Goal: Information Seeking & Learning: Learn about a topic

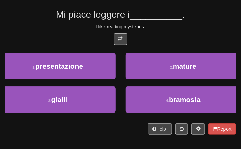
scroll to position [47, 0]
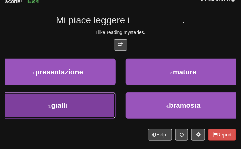
click at [101, 107] on button "3 . gialli" at bounding box center [58, 105] width 116 height 26
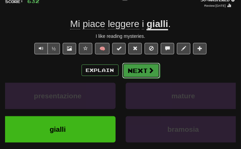
click at [132, 72] on button "Next" at bounding box center [141, 71] width 38 height 16
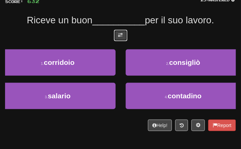
click at [122, 39] on button at bounding box center [120, 35] width 13 height 11
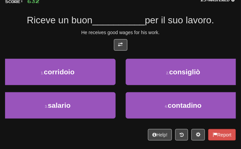
click at [151, 31] on div "He receives good wages for his work." at bounding box center [120, 32] width 231 height 7
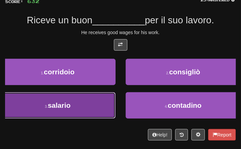
click at [79, 107] on button "3 . salario" at bounding box center [58, 105] width 116 height 26
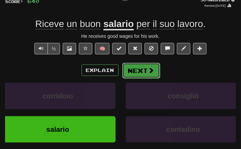
drag, startPoint x: 150, startPoint y: 65, endPoint x: 145, endPoint y: 68, distance: 6.2
click at [145, 68] on button "Next" at bounding box center [141, 71] width 38 height 16
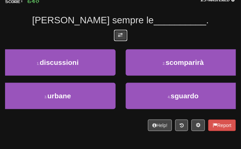
click at [119, 34] on span at bounding box center [120, 35] width 5 height 5
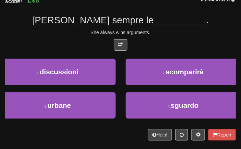
click at [163, 39] on div at bounding box center [120, 46] width 231 height 15
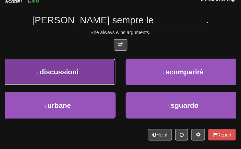
click at [68, 72] on span "discussioni" at bounding box center [59, 72] width 39 height 8
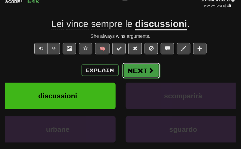
click at [136, 74] on button "Next" at bounding box center [141, 71] width 38 height 16
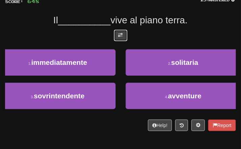
click at [114, 32] on button at bounding box center [120, 35] width 13 height 11
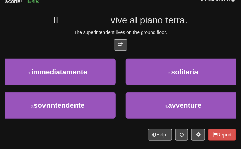
click at [151, 46] on div at bounding box center [120, 46] width 231 height 15
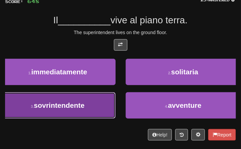
click at [83, 112] on button "3 . sovrintendente" at bounding box center [58, 105] width 116 height 26
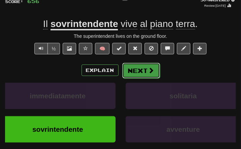
click at [134, 72] on button "Next" at bounding box center [141, 71] width 38 height 16
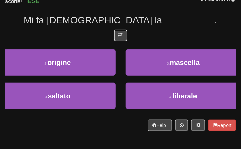
click at [116, 35] on button at bounding box center [120, 35] width 13 height 11
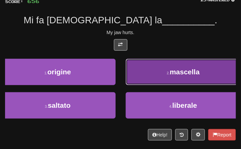
click at [210, 68] on button "2 . mascella" at bounding box center [184, 72] width 116 height 26
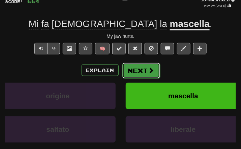
click at [141, 65] on button "Next" at bounding box center [141, 71] width 38 height 16
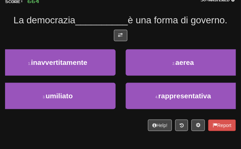
click at [117, 28] on div "/ Score: 664 50 % Mastered La democrazia __________ è una forma di governo. 1 .…" at bounding box center [120, 60] width 231 height 141
click at [126, 31] on button at bounding box center [120, 35] width 13 height 11
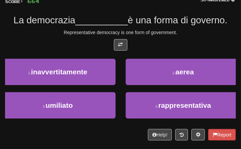
click at [181, 24] on span "è una forma di governo." at bounding box center [178, 20] width 100 height 10
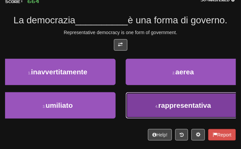
click at [168, 102] on span "rappresentativa" at bounding box center [185, 105] width 53 height 8
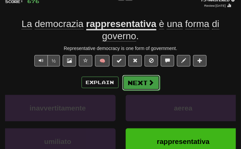
click at [145, 77] on button "Next" at bounding box center [141, 83] width 38 height 16
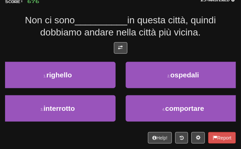
click at [127, 46] on div at bounding box center [120, 49] width 231 height 15
click at [123, 47] on button at bounding box center [120, 47] width 13 height 11
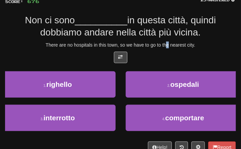
click at [169, 42] on div "There are no hospitals in this town, so we have to go to the nearest city." at bounding box center [120, 44] width 231 height 7
drag, startPoint x: 169, startPoint y: 42, endPoint x: 158, endPoint y: 35, distance: 12.8
click at [158, 35] on span "in questa città, quindi dobbiamo andare nella città più vicina." at bounding box center [128, 26] width 176 height 23
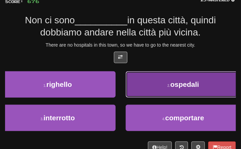
click at [191, 86] on span "ospedali" at bounding box center [185, 84] width 29 height 8
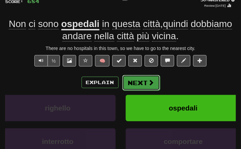
click at [123, 88] on button "Next" at bounding box center [141, 83] width 38 height 16
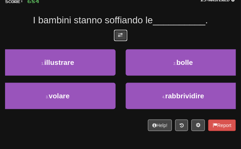
click at [120, 33] on span at bounding box center [120, 35] width 5 height 5
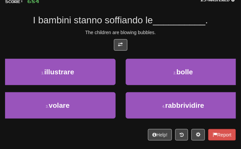
click at [165, 36] on div "/ Score: 684 25 % Mastered I bambini stanno soffiando le __________ . The child…" at bounding box center [120, 65] width 231 height 151
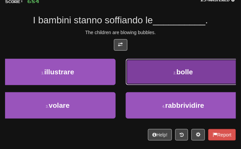
click at [164, 83] on button "2 . bolle" at bounding box center [184, 72] width 116 height 26
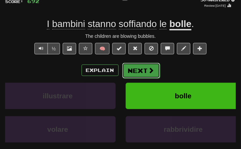
click at [137, 73] on button "Next" at bounding box center [141, 71] width 38 height 16
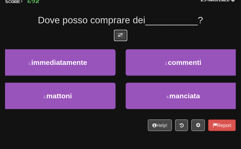
click at [127, 33] on button at bounding box center [120, 35] width 13 height 11
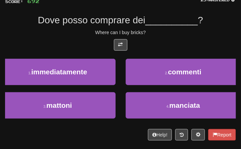
click at [166, 39] on div at bounding box center [120, 46] width 231 height 15
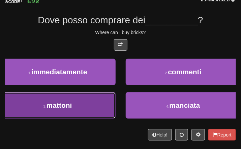
click at [91, 96] on button "3 . mattoni" at bounding box center [58, 105] width 116 height 26
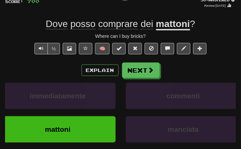
click at [133, 82] on div "Explain Next immediatamente commenti mattoni manciata Learn more: immediatament…" at bounding box center [120, 110] width 231 height 97
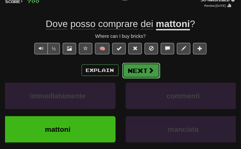
click at [133, 69] on button "Next" at bounding box center [141, 71] width 38 height 16
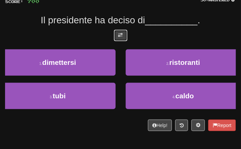
click at [117, 30] on button at bounding box center [120, 35] width 13 height 11
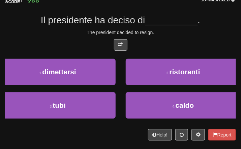
click at [150, 44] on div at bounding box center [120, 46] width 231 height 15
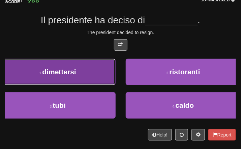
click at [81, 83] on button "1 . dimettersi" at bounding box center [58, 72] width 116 height 26
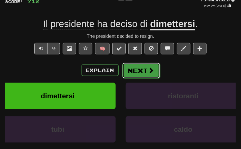
click at [138, 67] on button "Next" at bounding box center [141, 71] width 38 height 16
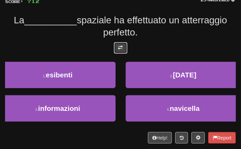
click at [124, 44] on button at bounding box center [120, 47] width 13 height 11
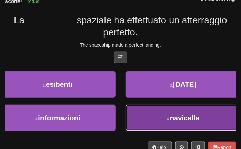
click at [167, 115] on button "4 . navicella" at bounding box center [184, 118] width 116 height 26
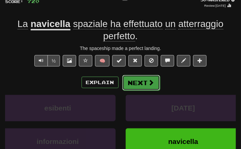
click at [149, 85] on span at bounding box center [151, 82] width 6 height 6
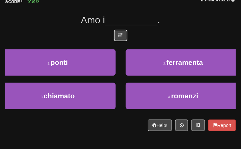
click at [122, 35] on span at bounding box center [120, 35] width 5 height 5
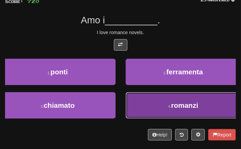
click at [155, 107] on button "4 . romanzi" at bounding box center [184, 105] width 116 height 26
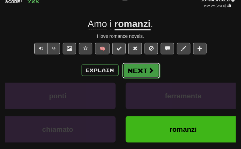
click at [137, 67] on button "Next" at bounding box center [141, 71] width 38 height 16
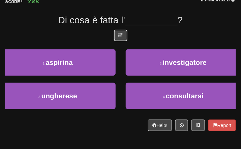
click at [120, 38] on button at bounding box center [120, 35] width 13 height 11
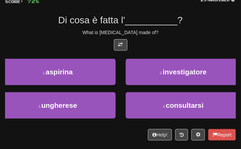
click at [169, 36] on div "/ Score: 728 25 % Mastered Di cosa è fatta l' __________ ? What is aspirin made…" at bounding box center [120, 65] width 231 height 151
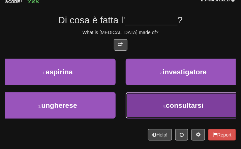
click at [154, 108] on button "4 . consultarsi" at bounding box center [184, 105] width 116 height 26
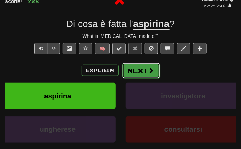
click at [135, 67] on button "Next" at bounding box center [141, 71] width 38 height 16
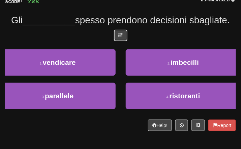
click at [118, 41] on button at bounding box center [120, 35] width 13 height 11
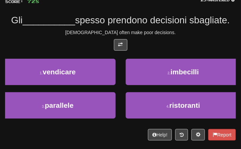
click at [156, 40] on div "/ Score: 728 25 % Mastered Gli __________ spesso prendono decisioni sbagliate. …" at bounding box center [120, 65] width 231 height 151
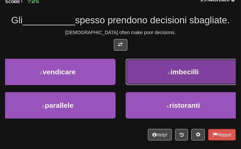
click at [151, 85] on button "2 . imbecilli" at bounding box center [184, 72] width 116 height 26
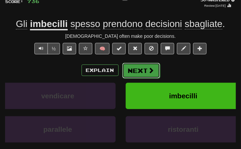
click at [142, 70] on button "Next" at bounding box center [141, 71] width 38 height 16
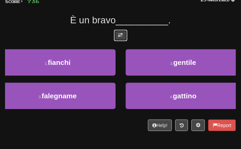
click at [121, 36] on span at bounding box center [120, 35] width 5 height 5
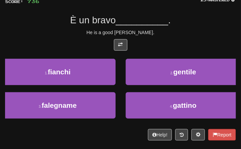
click at [165, 33] on div "He is a good carpenter." at bounding box center [120, 32] width 231 height 7
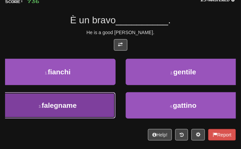
click at [82, 107] on button "3 . falegname" at bounding box center [58, 105] width 116 height 26
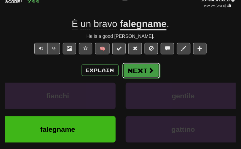
click at [145, 71] on button "Next" at bounding box center [141, 71] width 38 height 16
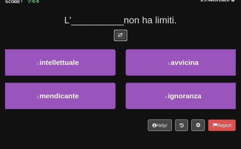
click at [120, 34] on span at bounding box center [120, 35] width 5 height 5
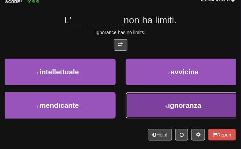
click at [194, 105] on span "ignoranza" at bounding box center [184, 105] width 33 height 8
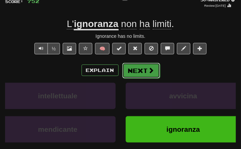
click at [143, 64] on button "Next" at bounding box center [141, 71] width 38 height 16
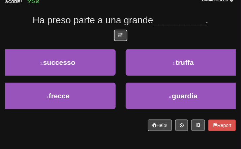
click at [114, 37] on button at bounding box center [120, 35] width 13 height 11
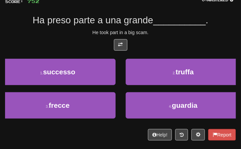
click at [189, 28] on div "/ Score: 752 0 % Mastered Ha preso parte a una grande __________ . He took part…" at bounding box center [120, 65] width 231 height 151
click at [172, 47] on div at bounding box center [120, 46] width 231 height 15
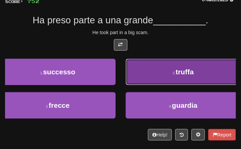
click at [173, 80] on button "2 . truffa" at bounding box center [184, 72] width 116 height 26
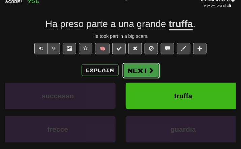
click at [123, 75] on button "Next" at bounding box center [141, 71] width 38 height 16
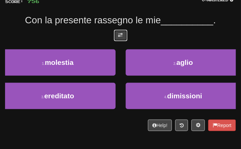
click at [117, 31] on button at bounding box center [120, 35] width 13 height 11
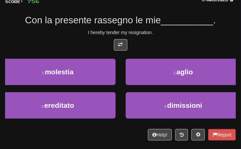
click at [190, 41] on div at bounding box center [120, 46] width 231 height 15
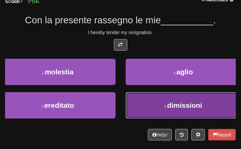
click at [146, 117] on button "4 . dimissioni" at bounding box center [184, 105] width 116 height 26
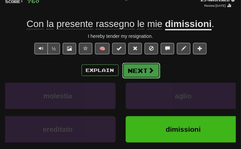
click at [140, 64] on button "Next" at bounding box center [141, 71] width 38 height 16
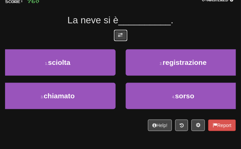
click at [126, 32] on button at bounding box center [120, 35] width 13 height 11
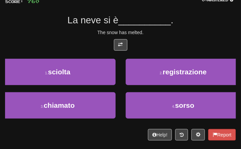
click at [176, 27] on div "/ Score: 760 0 % Mastered La neve si è __________ . The snow has melted. 1 . sc…" at bounding box center [120, 65] width 231 height 151
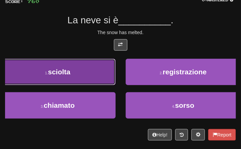
click at [79, 71] on button "1 . sciolta" at bounding box center [58, 72] width 116 height 26
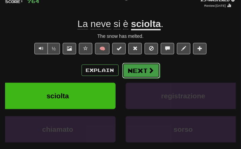
click at [136, 68] on button "Next" at bounding box center [141, 71] width 38 height 16
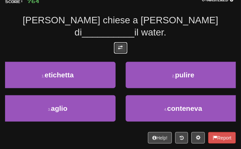
click at [118, 42] on button at bounding box center [120, 47] width 13 height 11
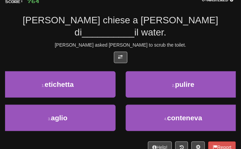
click at [150, 41] on div "Tom asked Mary to scrub the toilet." at bounding box center [120, 44] width 231 height 7
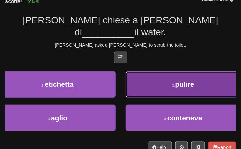
drag, startPoint x: 172, startPoint y: 71, endPoint x: 164, endPoint y: 72, distance: 8.5
click at [164, 72] on button "2 . pulire" at bounding box center [184, 84] width 116 height 26
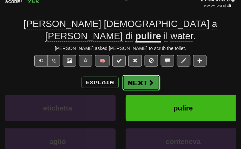
click at [124, 75] on button "Next" at bounding box center [141, 83] width 38 height 16
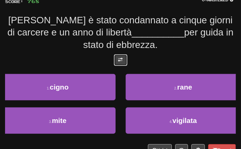
click at [121, 59] on span at bounding box center [120, 59] width 5 height 5
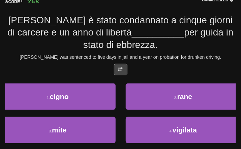
click at [167, 57] on div "Tom was sentenced to five days in jail and a year on probation for drunken driv…" at bounding box center [120, 57] width 231 height 7
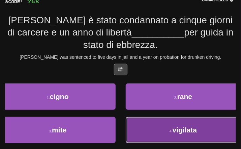
click at [171, 134] on button "4 . vigilata" at bounding box center [184, 130] width 116 height 26
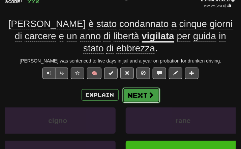
click at [152, 93] on span at bounding box center [151, 95] width 6 height 6
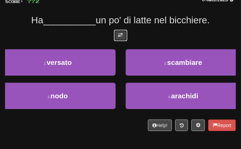
click at [121, 36] on span at bounding box center [120, 35] width 5 height 5
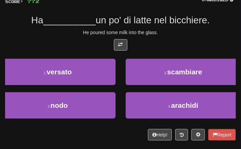
click at [176, 22] on span "un po' di latte nel bicchiere." at bounding box center [153, 20] width 114 height 10
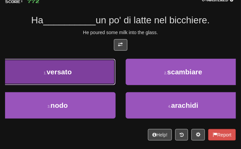
click at [78, 65] on button "1 . versato" at bounding box center [58, 72] width 116 height 26
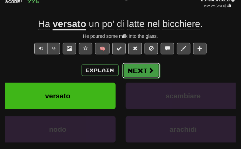
click at [122, 71] on button "Next" at bounding box center [141, 71] width 38 height 16
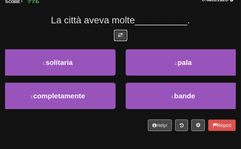
click at [114, 37] on button at bounding box center [120, 35] width 13 height 11
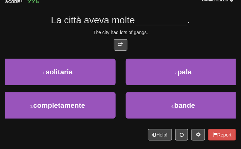
click at [160, 31] on div "The city had lots of gangs." at bounding box center [120, 32] width 231 height 7
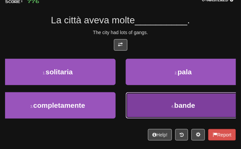
click at [158, 109] on button "4 . bande" at bounding box center [184, 105] width 116 height 26
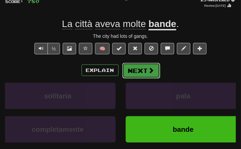
click at [149, 75] on button "Next" at bounding box center [141, 71] width 38 height 16
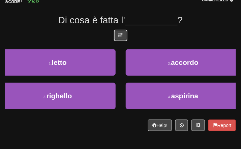
click at [120, 39] on button at bounding box center [120, 35] width 13 height 11
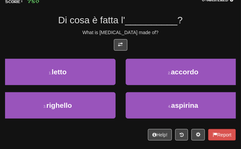
click at [178, 38] on div "/ Score: 780 0 % Mastered Di cosa è fatta l' __________ ? What is aspirin made …" at bounding box center [120, 65] width 231 height 151
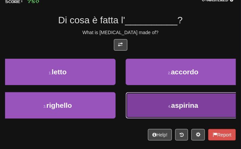
click at [168, 108] on small "4 ." at bounding box center [169, 106] width 3 height 4
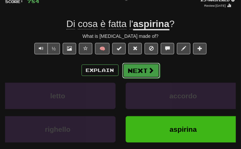
click at [143, 77] on button "Next" at bounding box center [141, 71] width 38 height 16
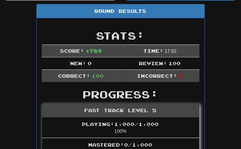
scroll to position [0, 0]
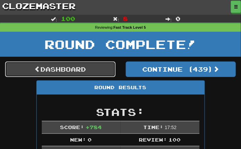
click at [66, 75] on link "Dashboard" at bounding box center [60, 69] width 111 height 16
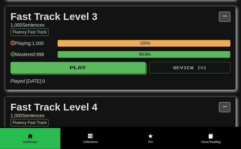
scroll to position [202, 0]
